Goal: Task Accomplishment & Management: Use online tool/utility

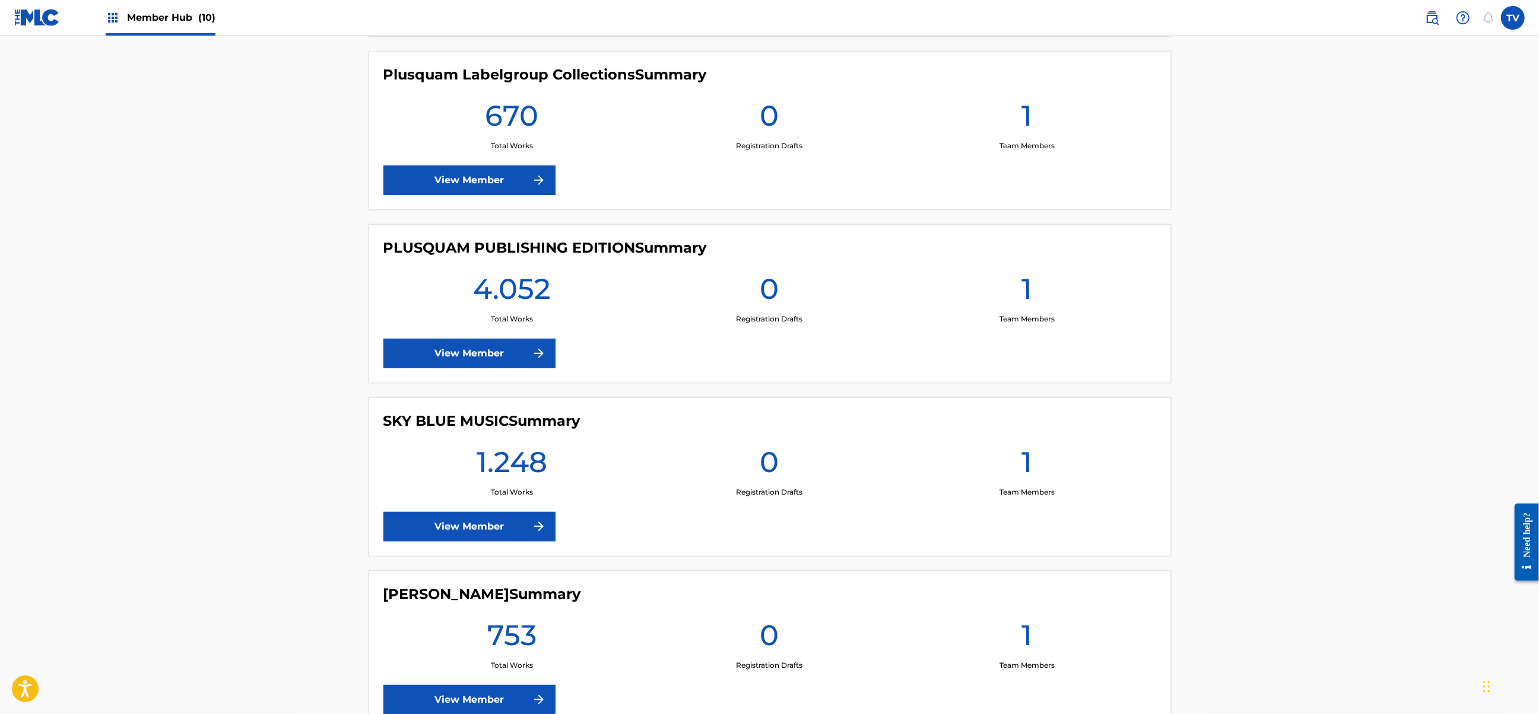
scroll to position [1118, 0]
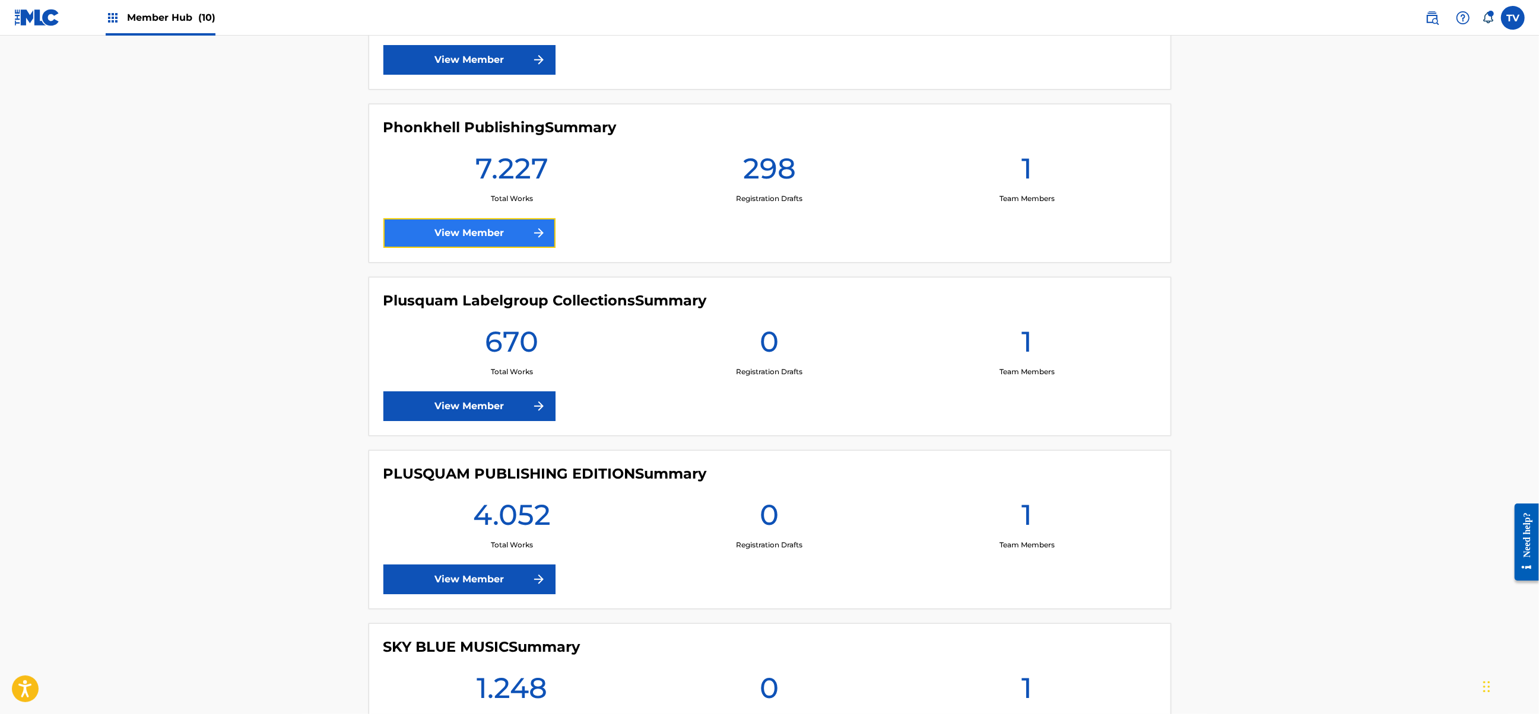
click at [513, 228] on link "View Member" at bounding box center [469, 233] width 172 height 30
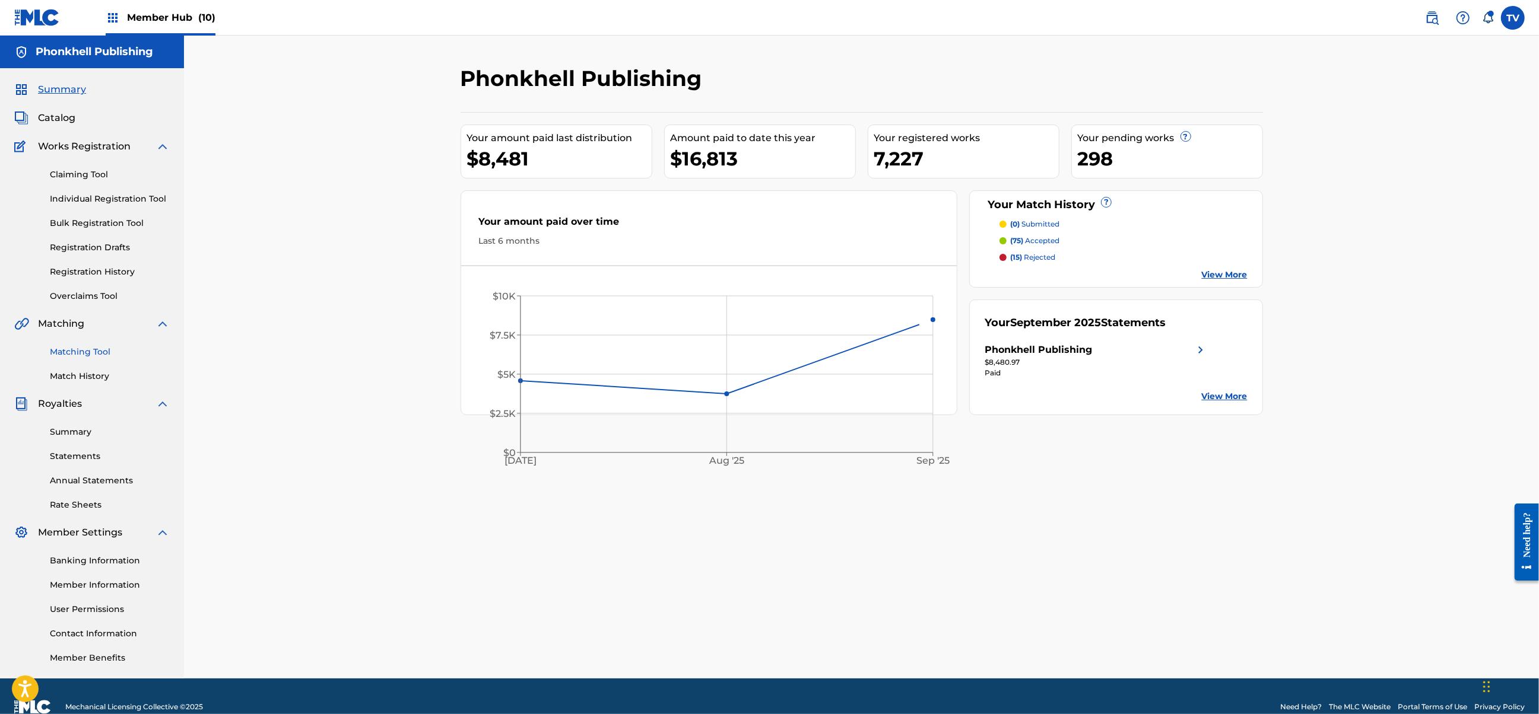
click at [84, 349] on link "Matching Tool" at bounding box center [110, 352] width 120 height 12
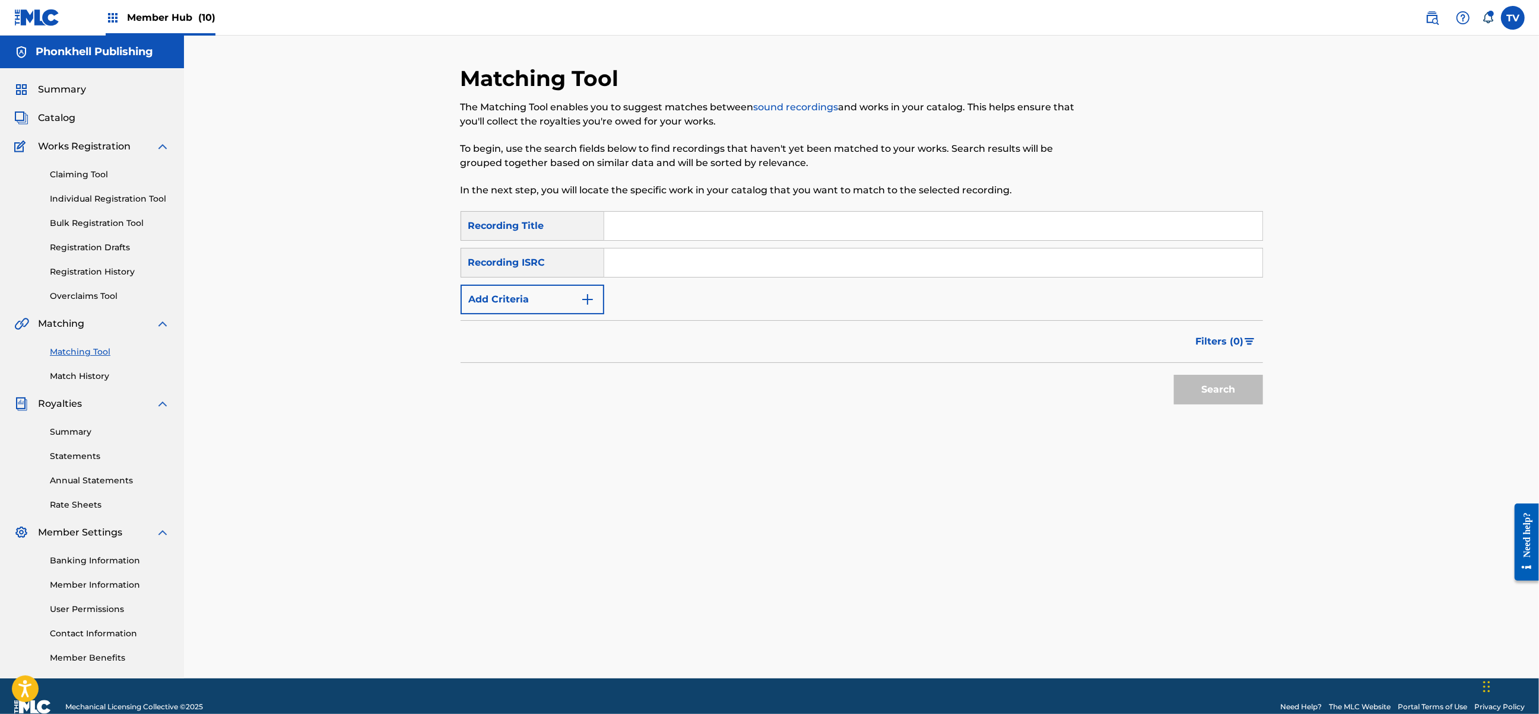
click at [648, 274] on input "Search Form" at bounding box center [933, 263] width 658 height 28
paste input "DGA0Q2409946"
click at [1174, 375] on button "Search" at bounding box center [1218, 390] width 89 height 30
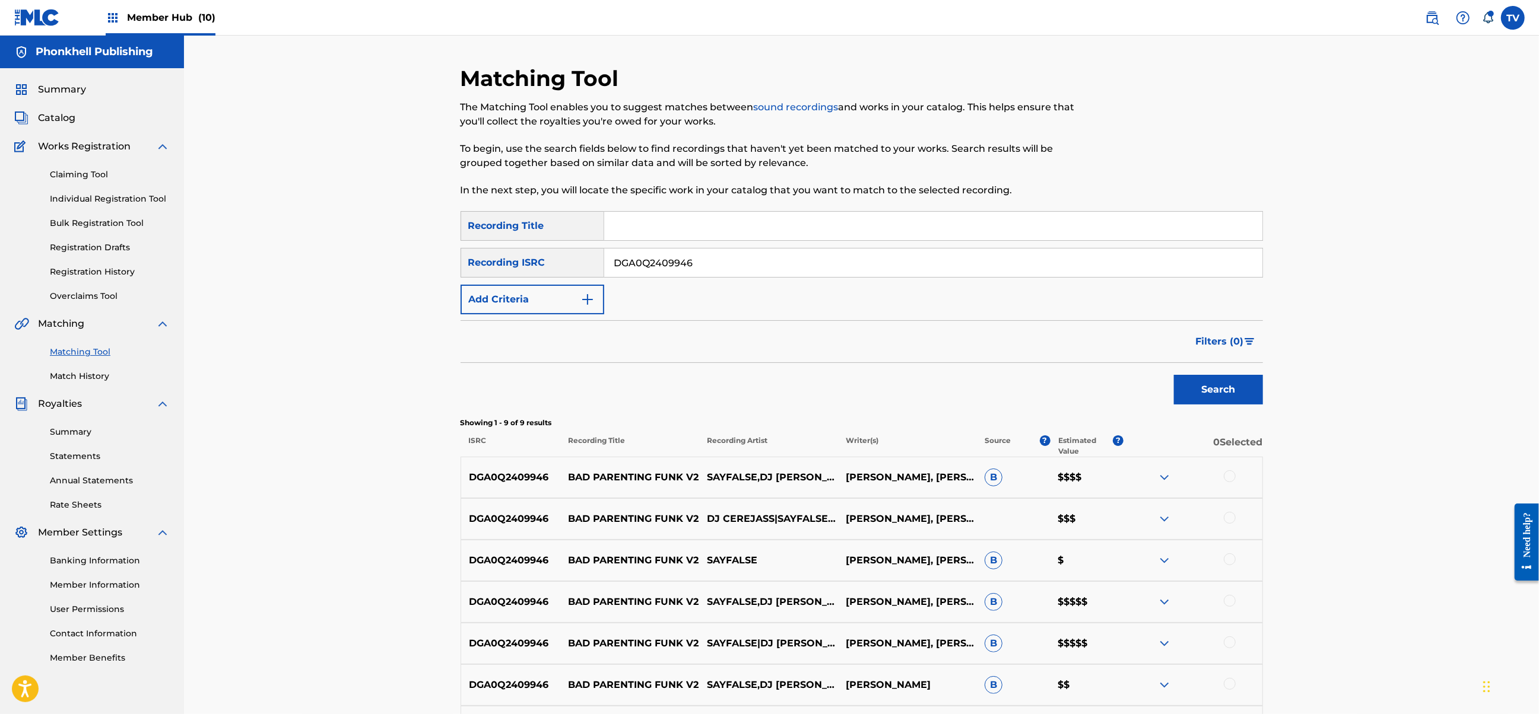
drag, startPoint x: 725, startPoint y: 262, endPoint x: 440, endPoint y: 262, distance: 284.8
click at [440, 263] on div "Matching Tool The Matching Tool enables you to suggest matches between sound re…" at bounding box center [861, 463] width 1355 height 854
paste input "AEA3A2012828"
click at [1174, 375] on button "Search" at bounding box center [1218, 390] width 89 height 30
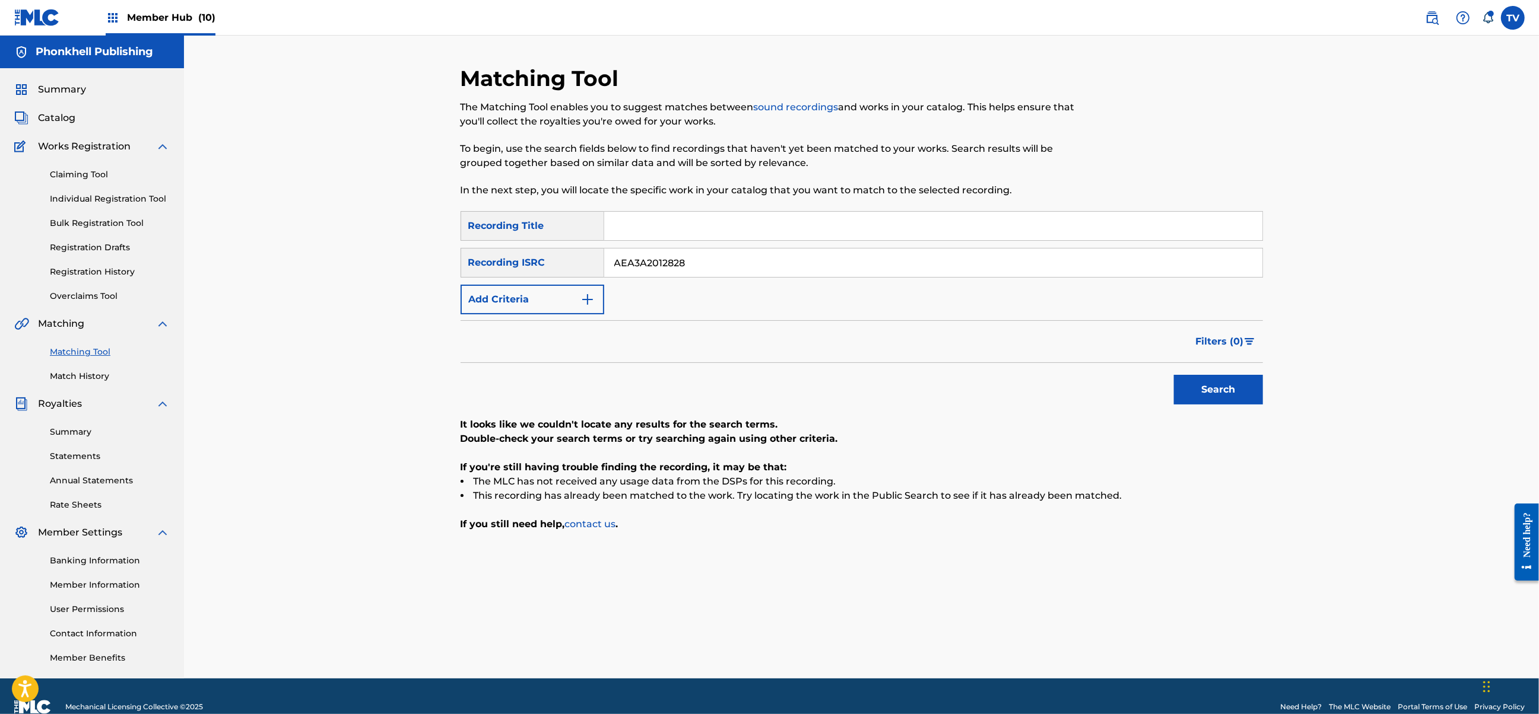
click at [526, 252] on div "SearchWithCriteria10efb112-06c8-4d16-ad1c-52ab5e256eee Recording ISRC AEA3A2012…" at bounding box center [861, 263] width 802 height 30
paste input "GXBAV2583627"
type input "GXBAV2583627"
click at [1174, 375] on button "Search" at bounding box center [1218, 390] width 89 height 30
drag, startPoint x: 706, startPoint y: 264, endPoint x: 437, endPoint y: 253, distance: 269.0
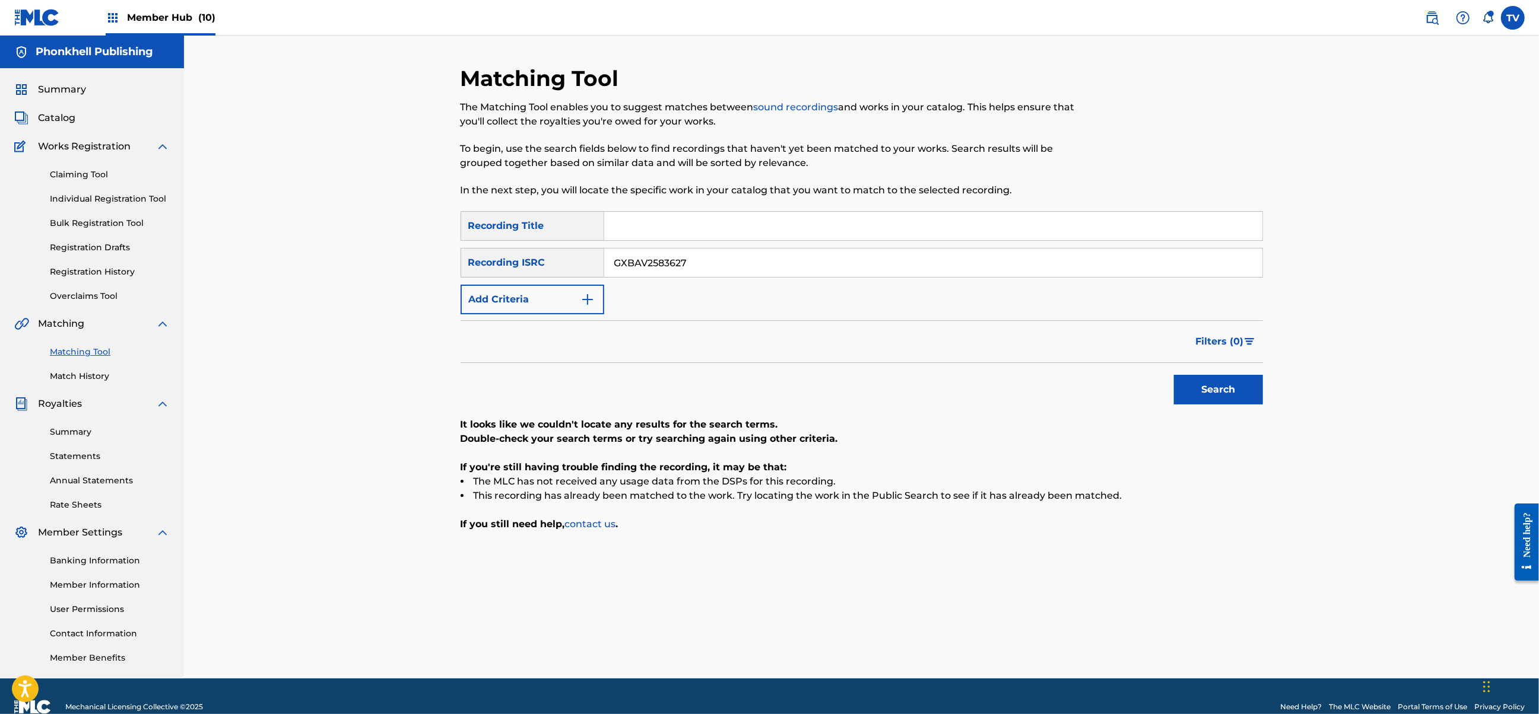
click at [437, 253] on div "Matching Tool The Matching Tool enables you to suggest matches between sound re…" at bounding box center [861, 357] width 1355 height 643
click at [1174, 375] on button "Search" at bounding box center [1218, 390] width 89 height 30
drag, startPoint x: 559, startPoint y: 262, endPoint x: 587, endPoint y: 414, distance: 155.1
click at [555, 267] on div "SearchWithCriteria10efb112-06c8-4d16-ad1c-52ab5e256eee Recording ISRC GXBAV2583…" at bounding box center [861, 263] width 802 height 30
